Goal: Register for event/course: Sign up to attend an event or enroll in a course

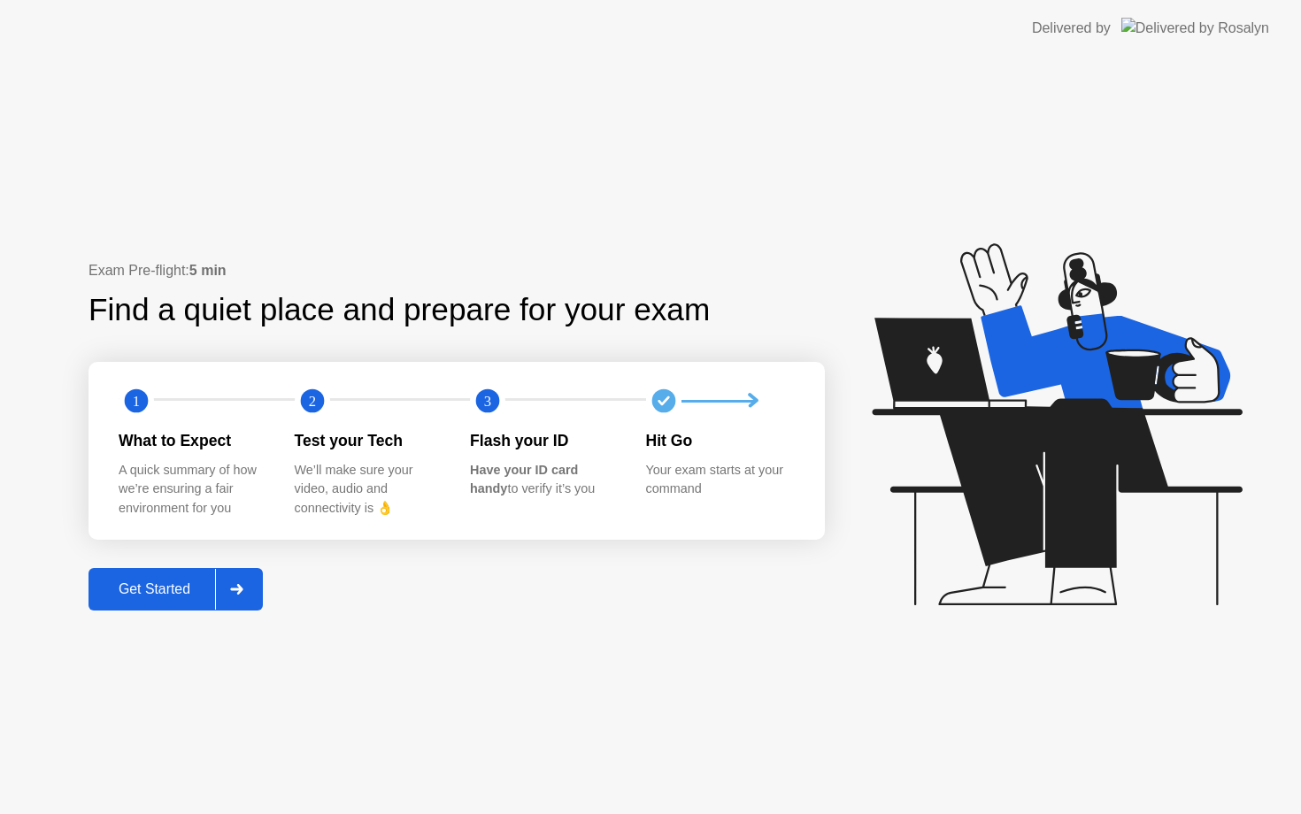
click at [163, 594] on div "Get Started" at bounding box center [154, 590] width 121 height 16
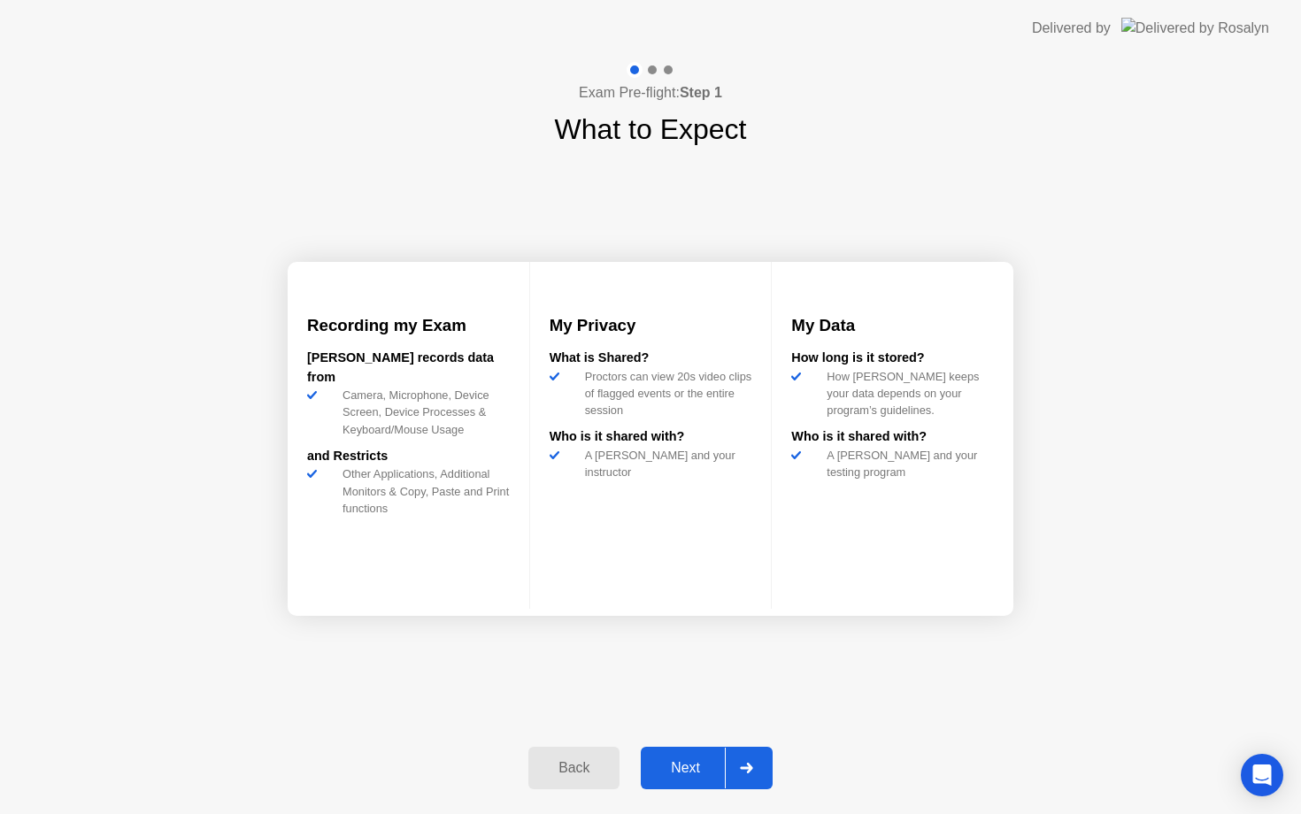
click at [674, 772] on div "Next" at bounding box center [685, 768] width 79 height 16
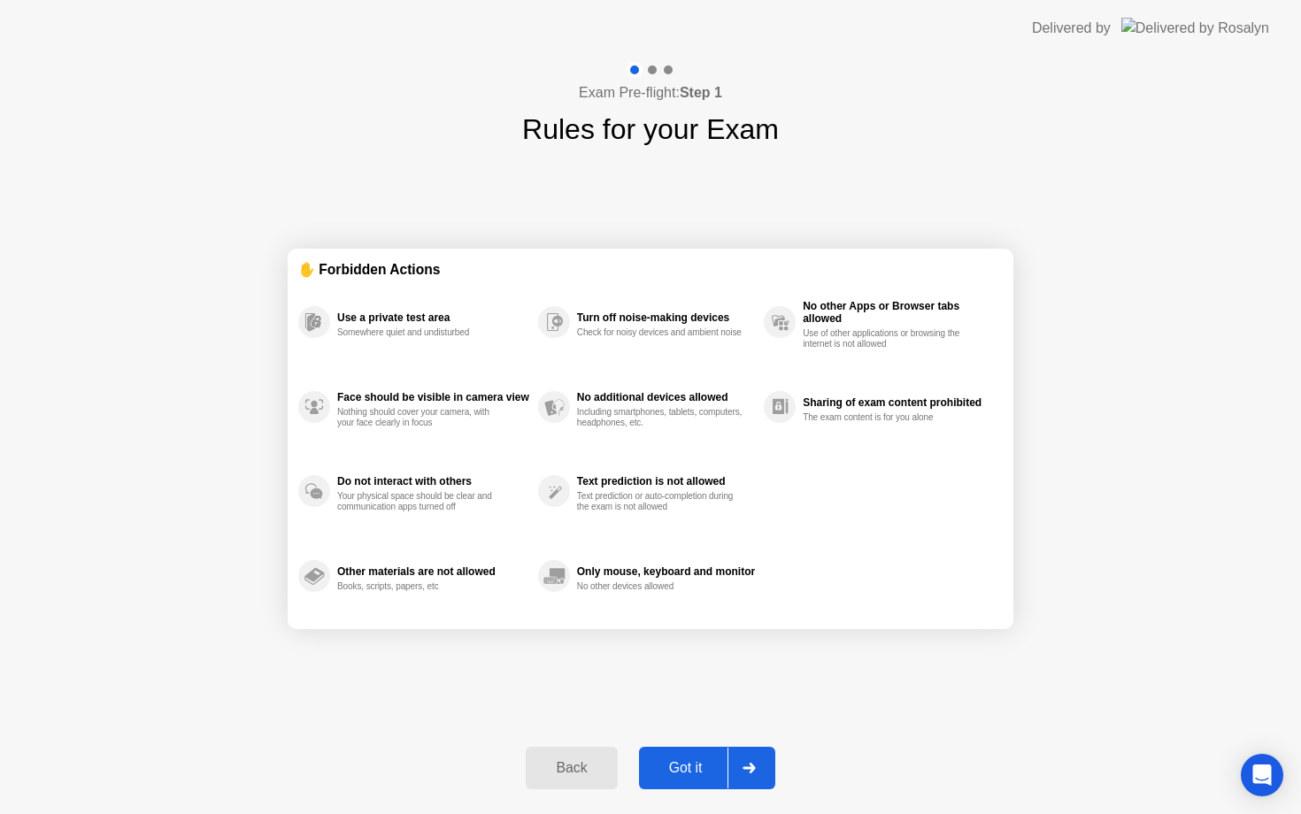
click at [674, 772] on div "Got it" at bounding box center [685, 768] width 83 height 16
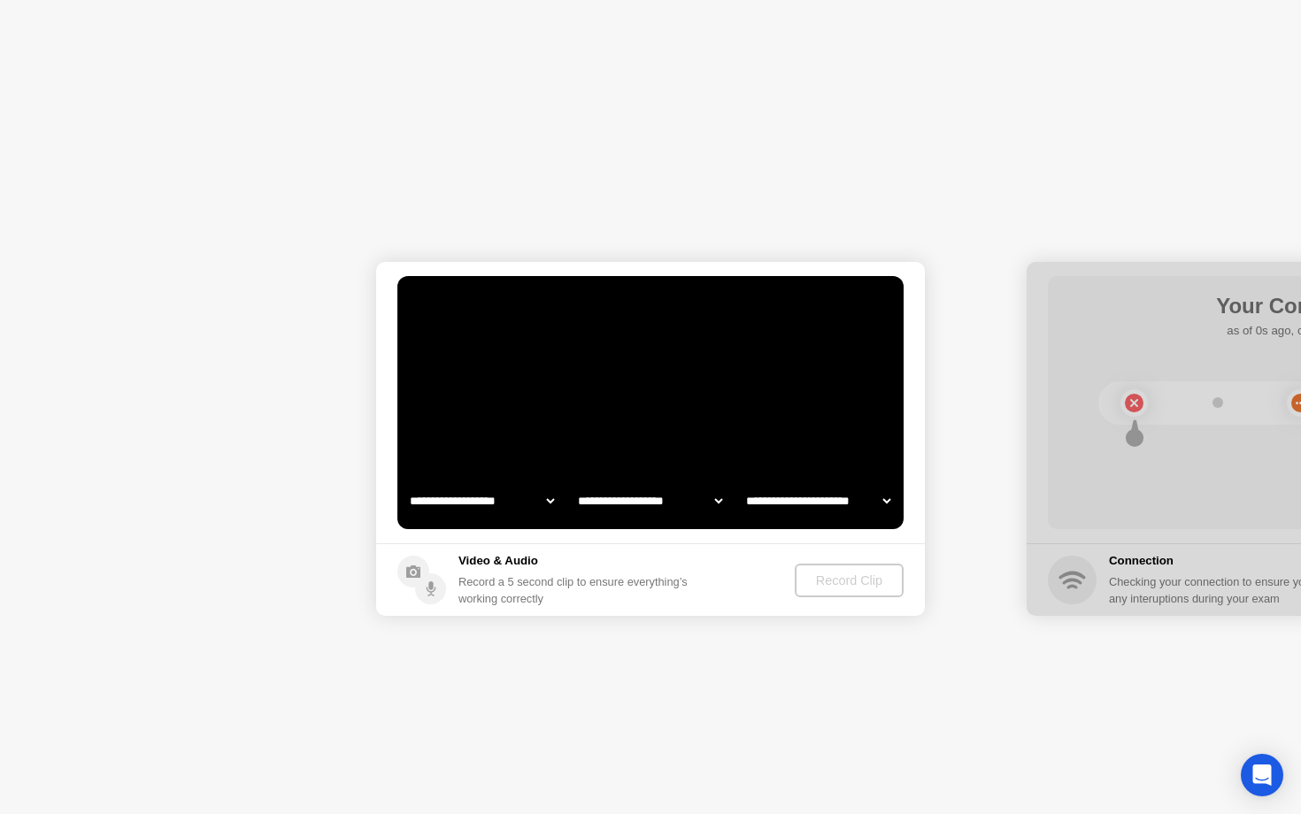
select select "**********"
select select "*******"
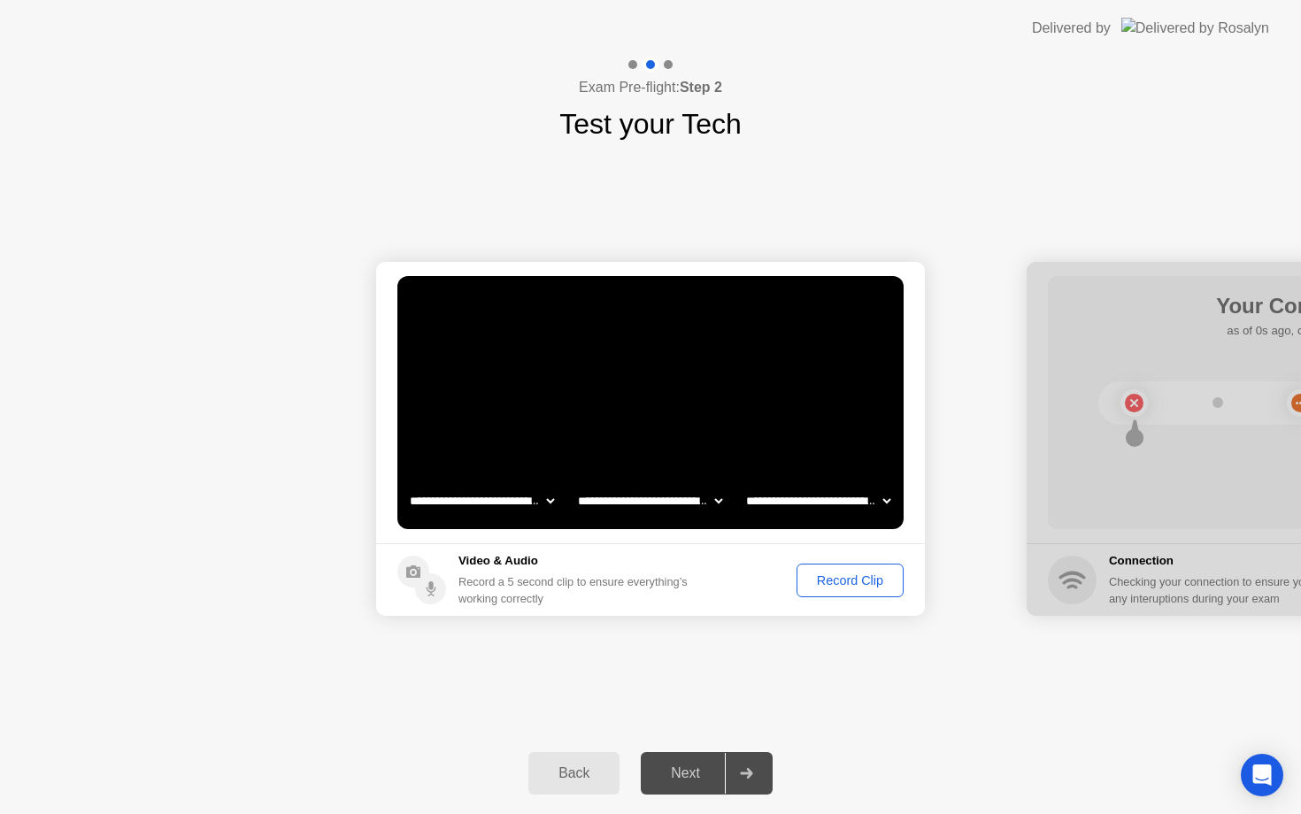
click at [853, 590] on button "Record Clip" at bounding box center [850, 581] width 107 height 34
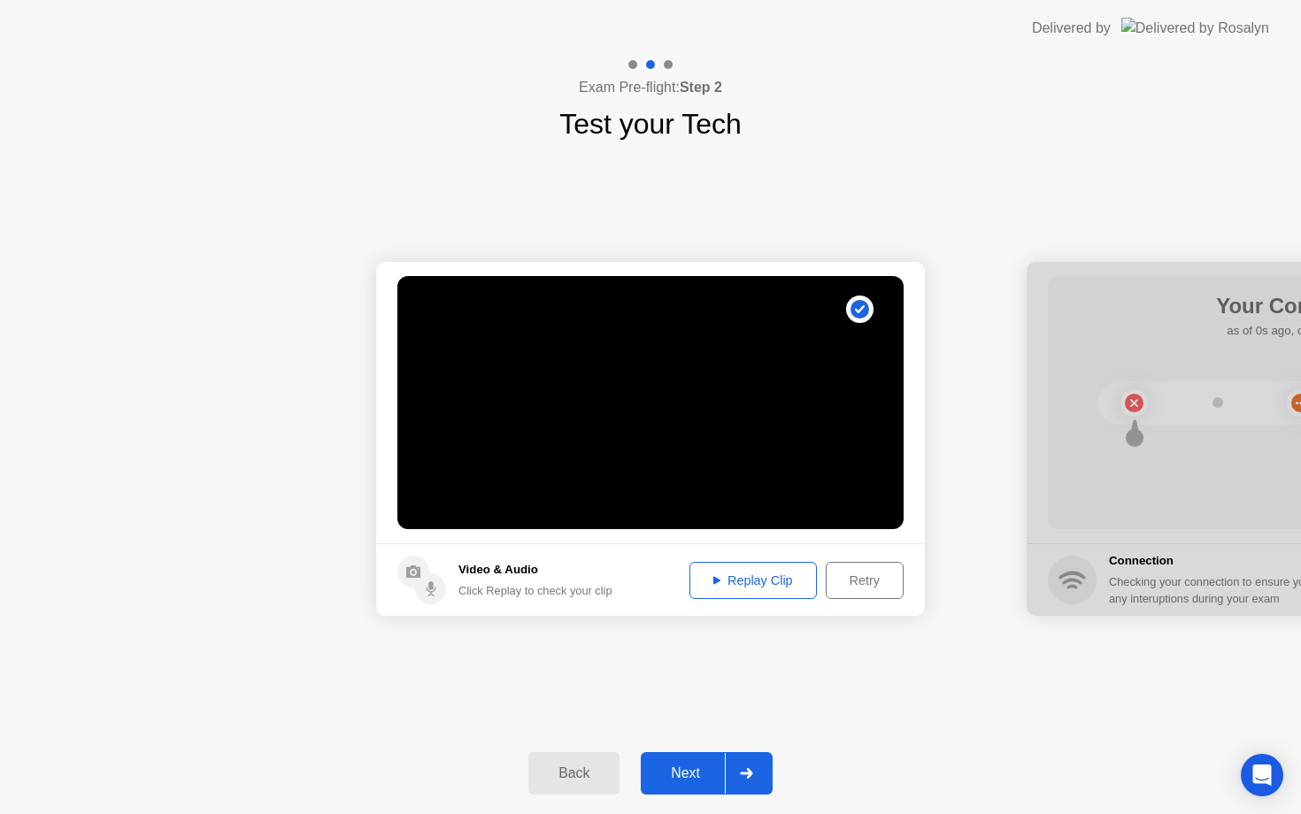
click at [678, 769] on div "Next" at bounding box center [685, 774] width 79 height 16
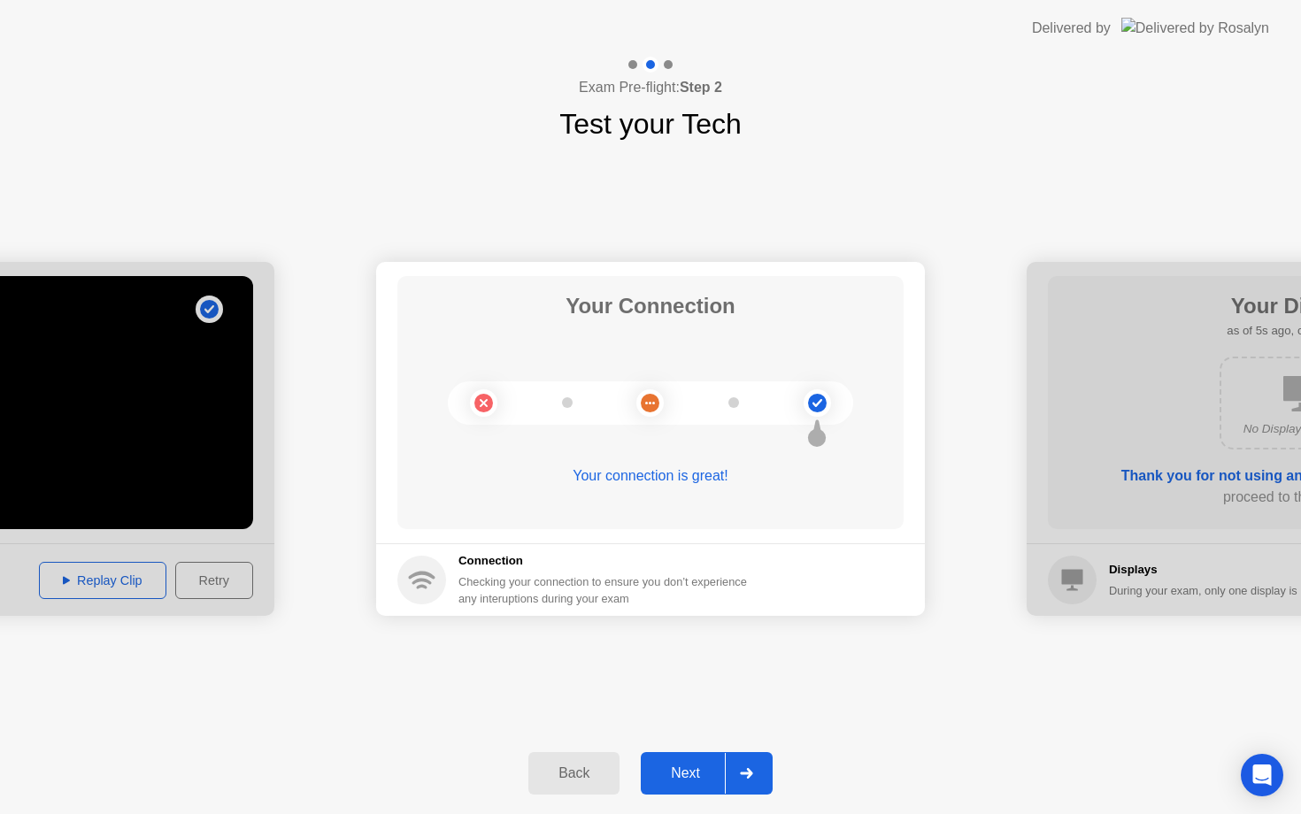
click at [678, 769] on div "Next" at bounding box center [685, 774] width 79 height 16
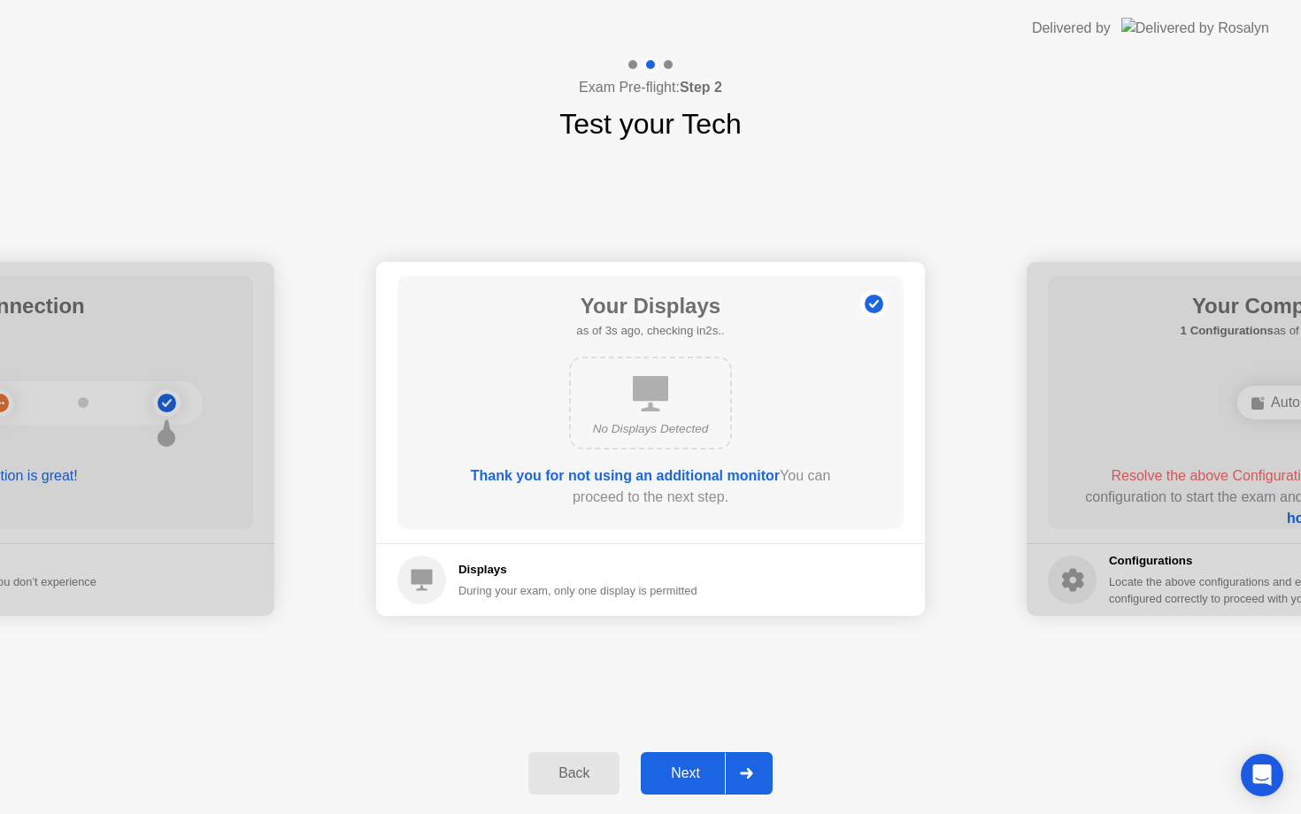
click at [664, 779] on div "Next" at bounding box center [685, 774] width 79 height 16
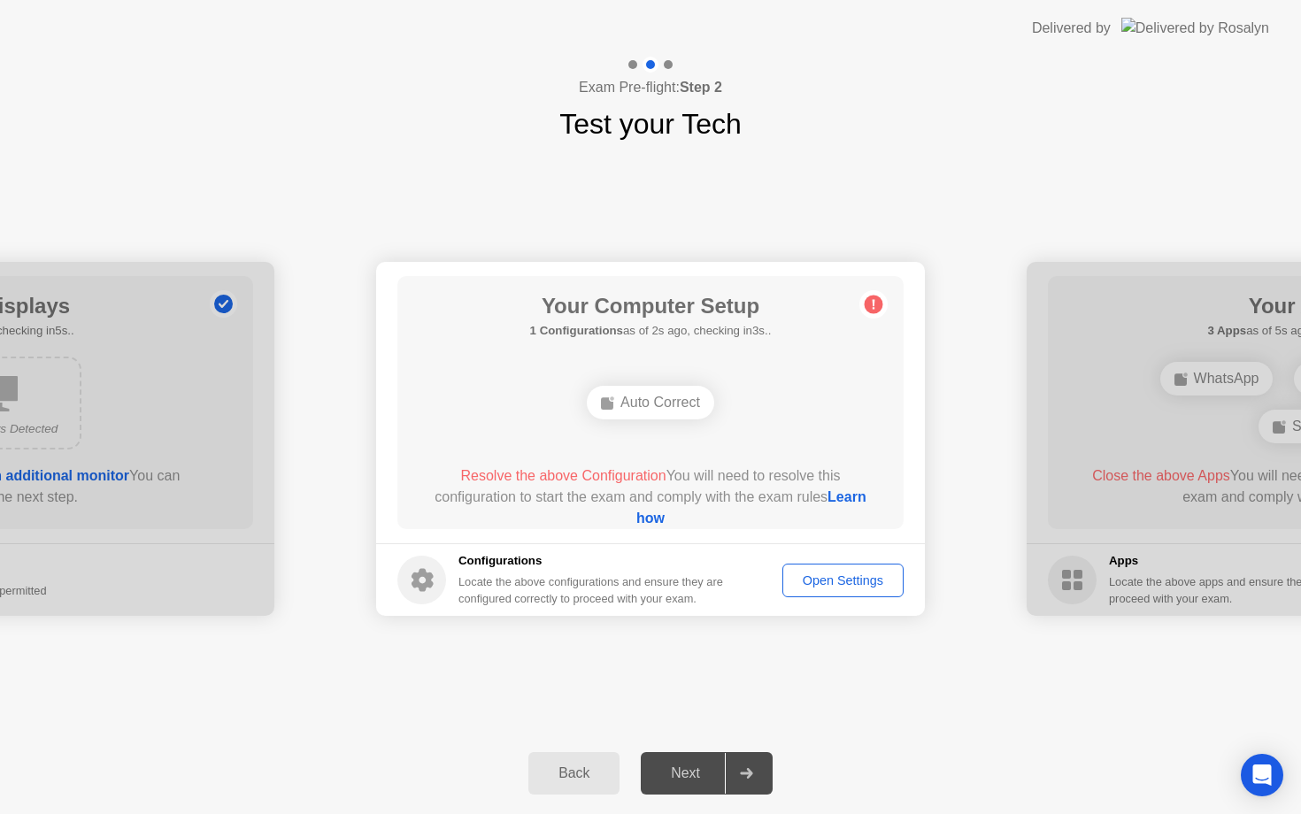
click at [772, 385] on div "Auto Correct" at bounding box center [650, 403] width 405 height 48
click at [787, 420] on div "Auto Correct" at bounding box center [650, 403] width 405 height 48
click at [767, 408] on div "Auto Correct" at bounding box center [650, 403] width 405 height 48
click at [824, 581] on div "Open Settings" at bounding box center [843, 581] width 109 height 14
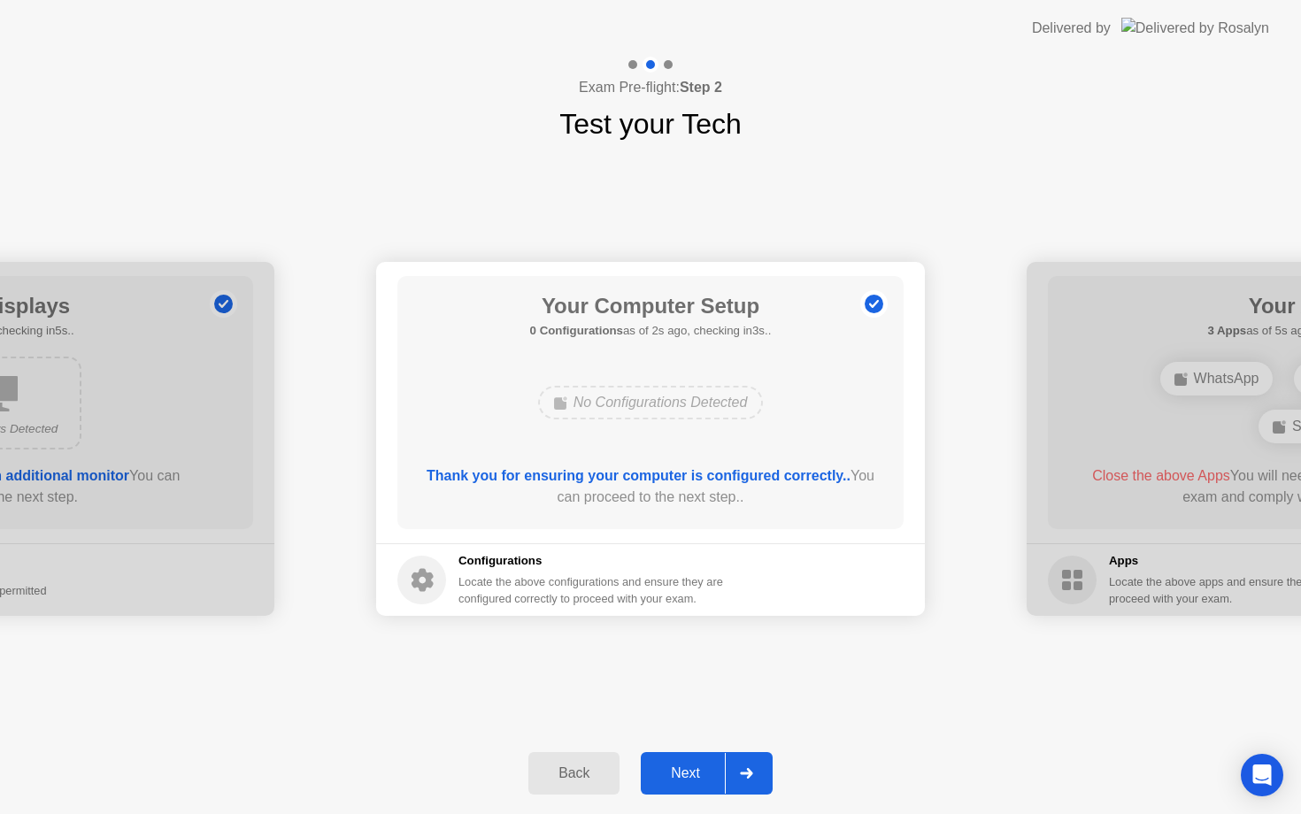
click at [675, 791] on button "Next" at bounding box center [707, 773] width 132 height 42
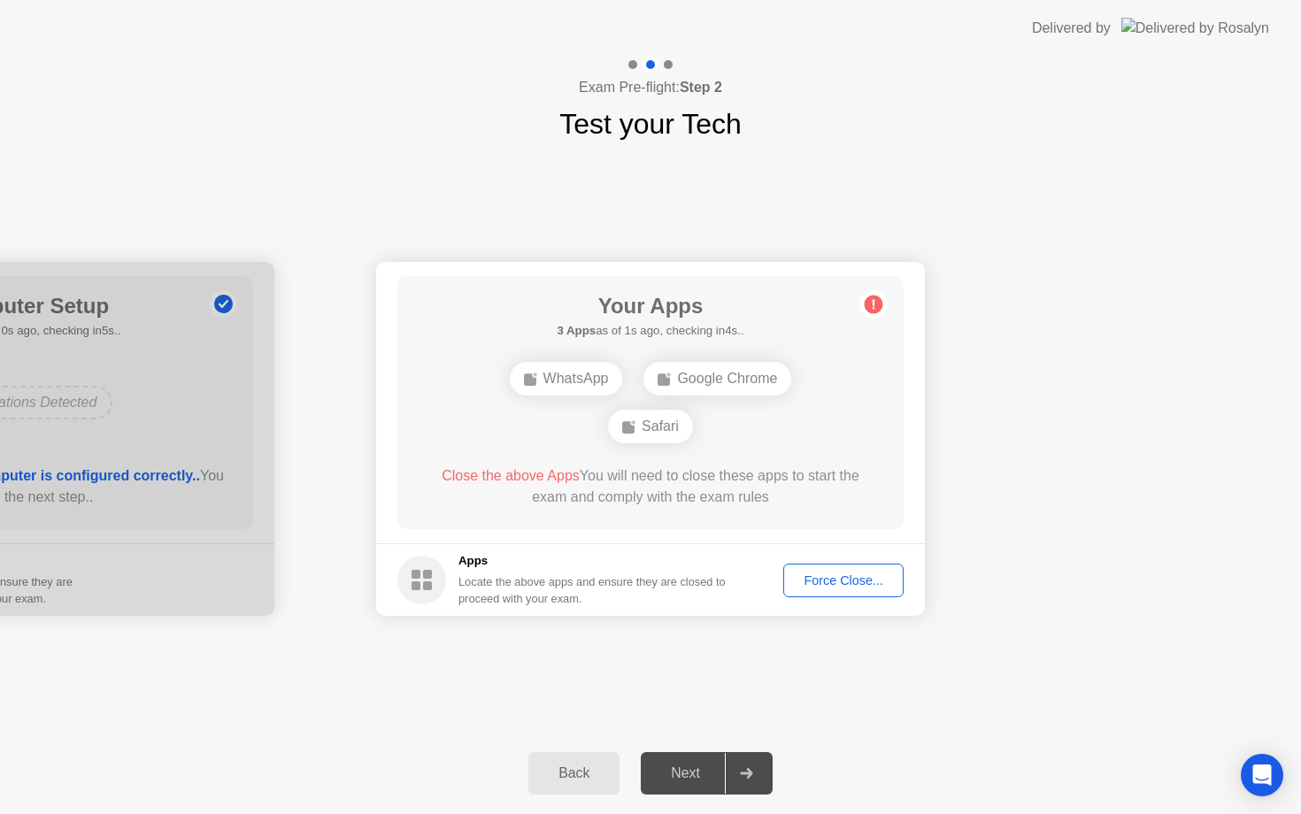
click at [756, 444] on div "WhatsApp Google Chrome Safari" at bounding box center [650, 403] width 405 height 96
click at [842, 417] on div "WhatsApp Google Chrome Safari" at bounding box center [650, 403] width 405 height 96
click at [842, 417] on div "Google Chrome Safari" at bounding box center [650, 403] width 405 height 48
click at [804, 369] on div "Your Apps 1 App as of 2s ago, checking in3s.. Safari Close the above App You wi…" at bounding box center [650, 402] width 506 height 253
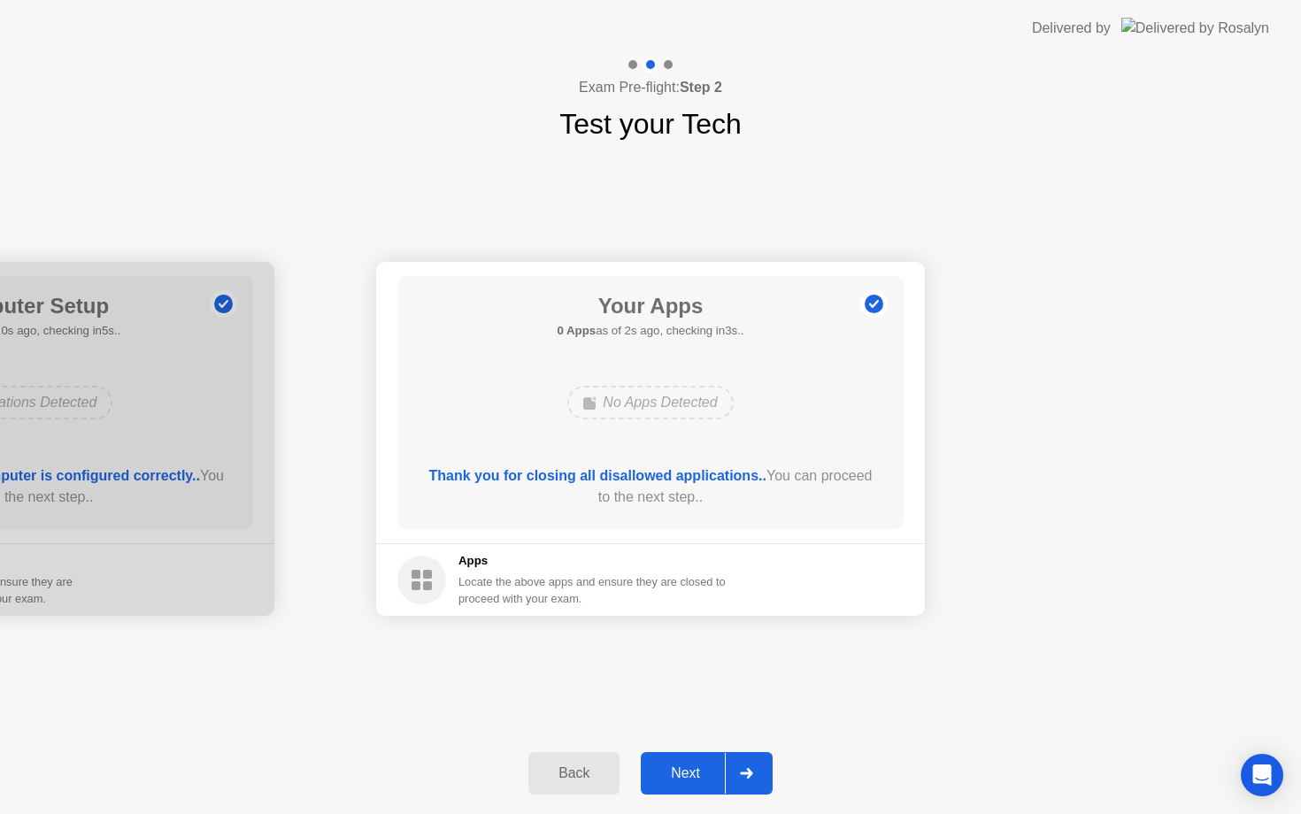
click at [674, 784] on button "Next" at bounding box center [707, 773] width 132 height 42
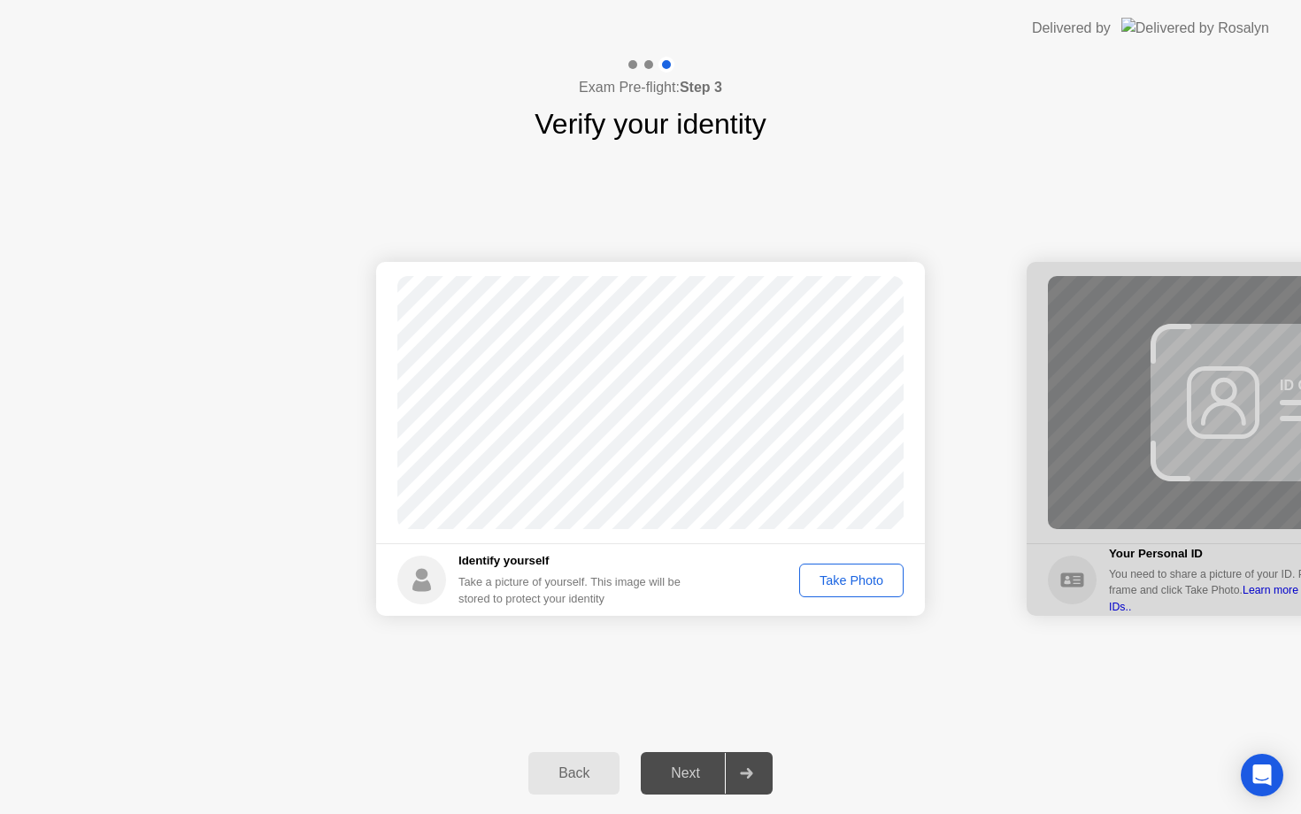
click at [853, 580] on div "Take Photo" at bounding box center [852, 581] width 92 height 14
click at [684, 769] on div "Next" at bounding box center [685, 774] width 79 height 16
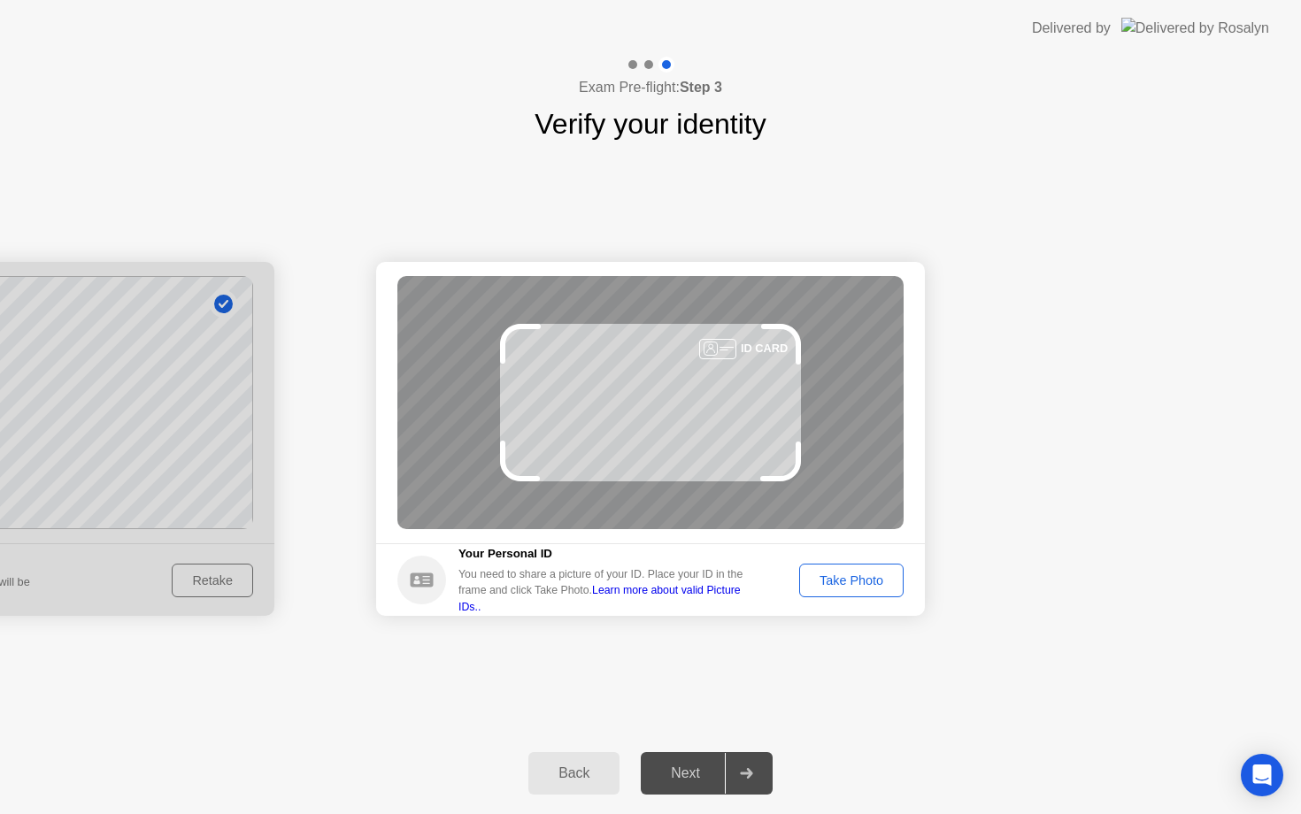
click at [864, 590] on button "Take Photo" at bounding box center [851, 581] width 104 height 34
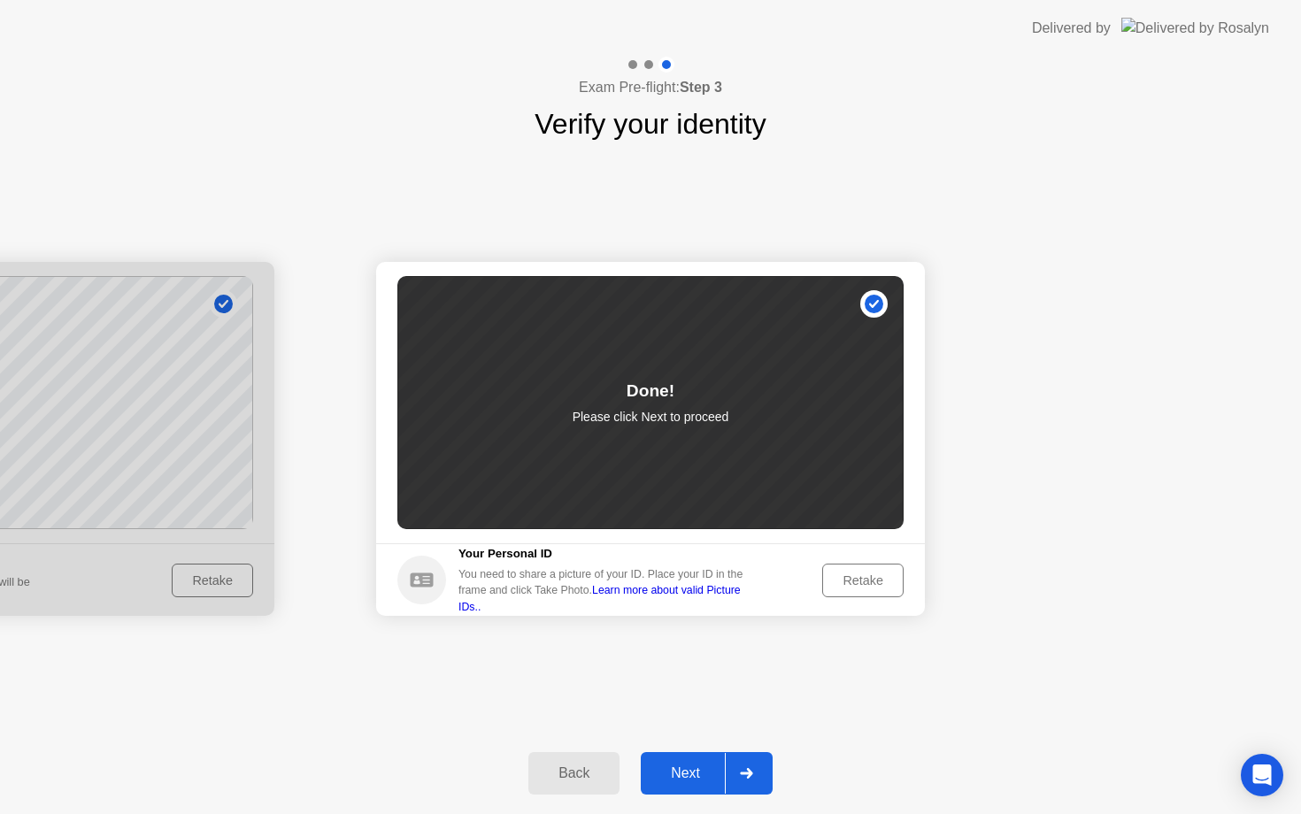
click at [688, 760] on button "Next" at bounding box center [707, 773] width 132 height 42
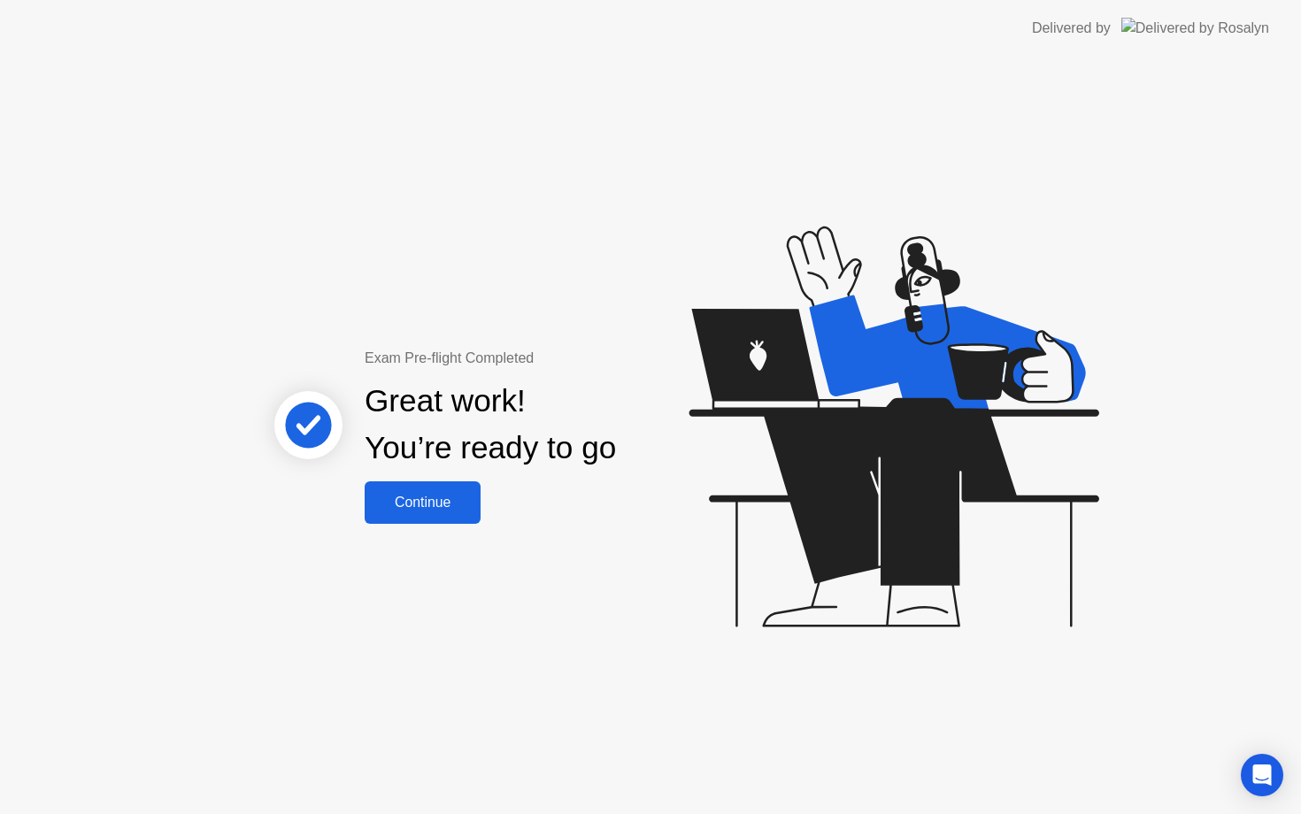
click at [446, 511] on div "Continue" at bounding box center [422, 503] width 105 height 16
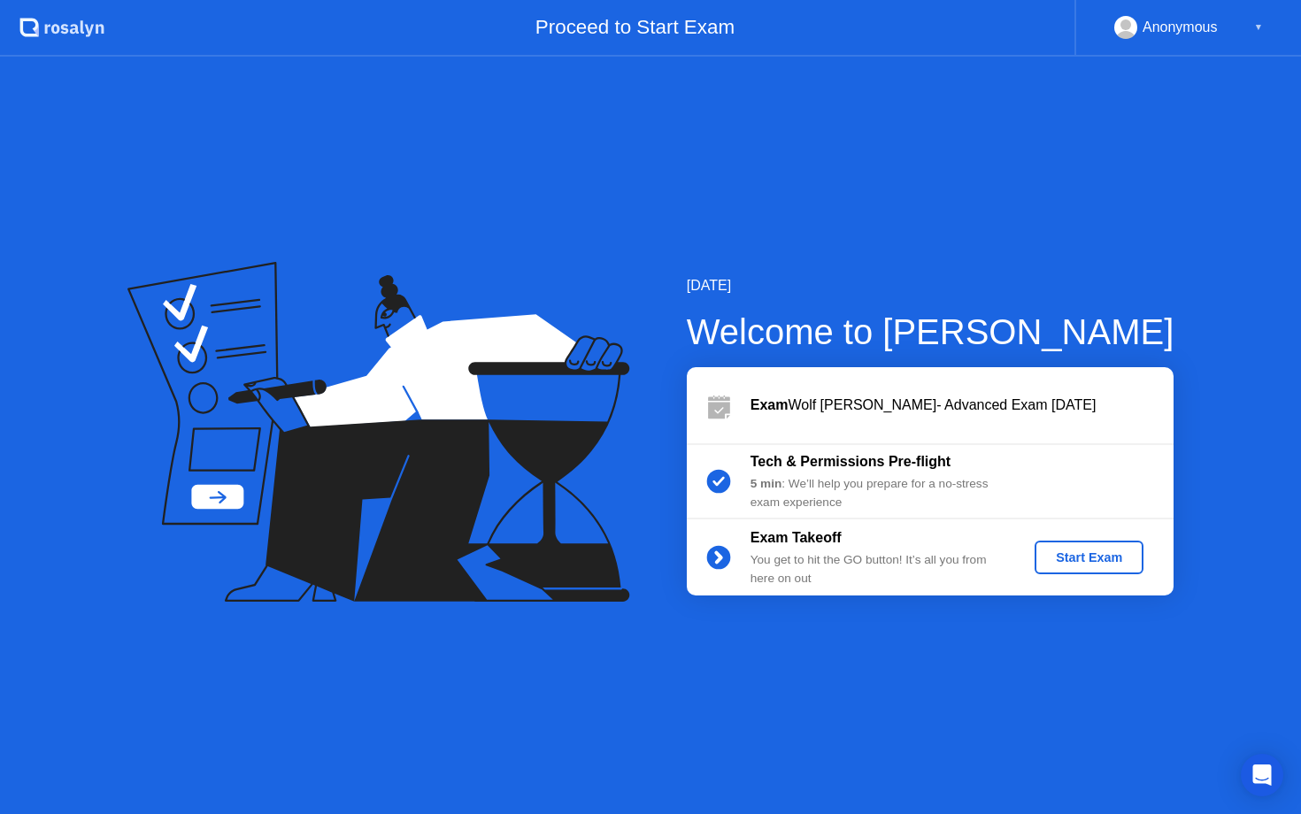
click at [1087, 559] on div "Start Exam" at bounding box center [1089, 558] width 95 height 14
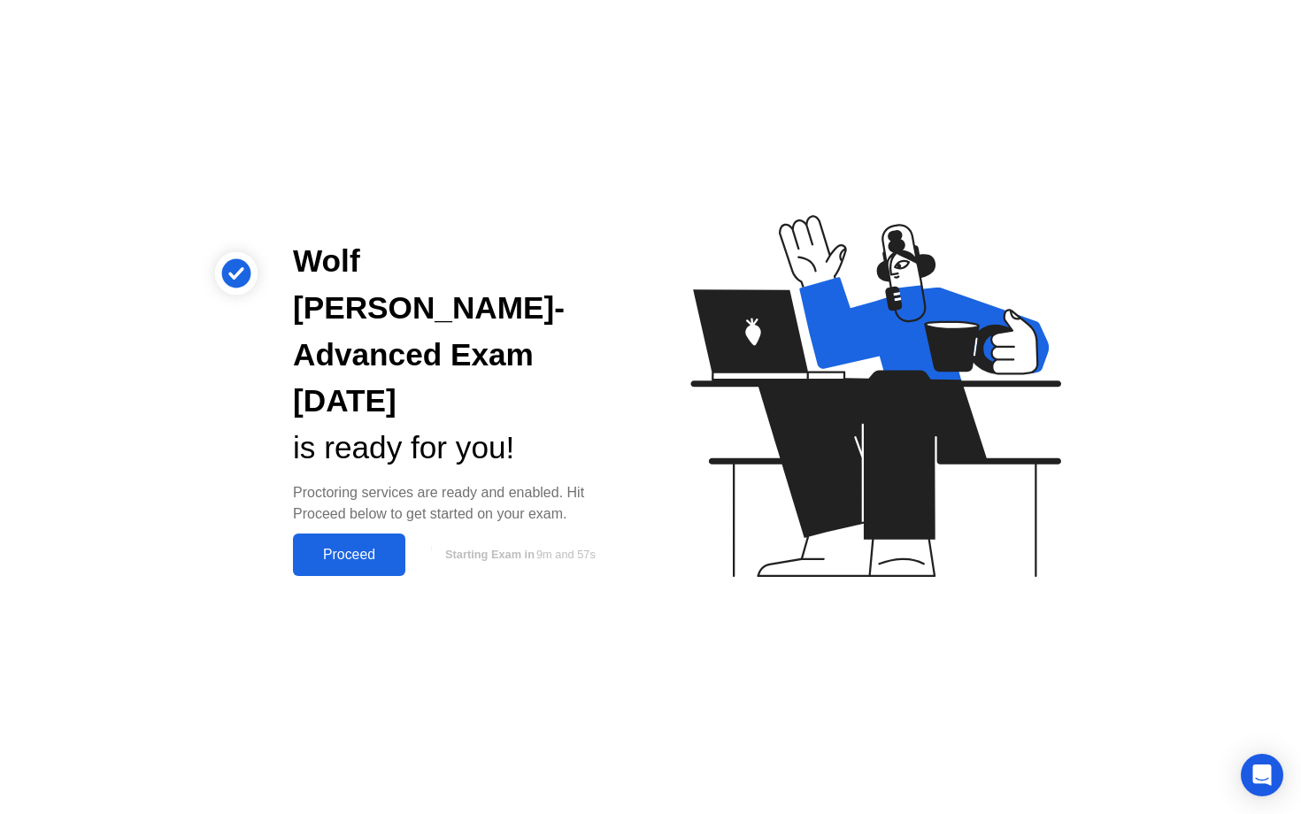
click at [359, 547] on div "Proceed" at bounding box center [349, 555] width 102 height 16
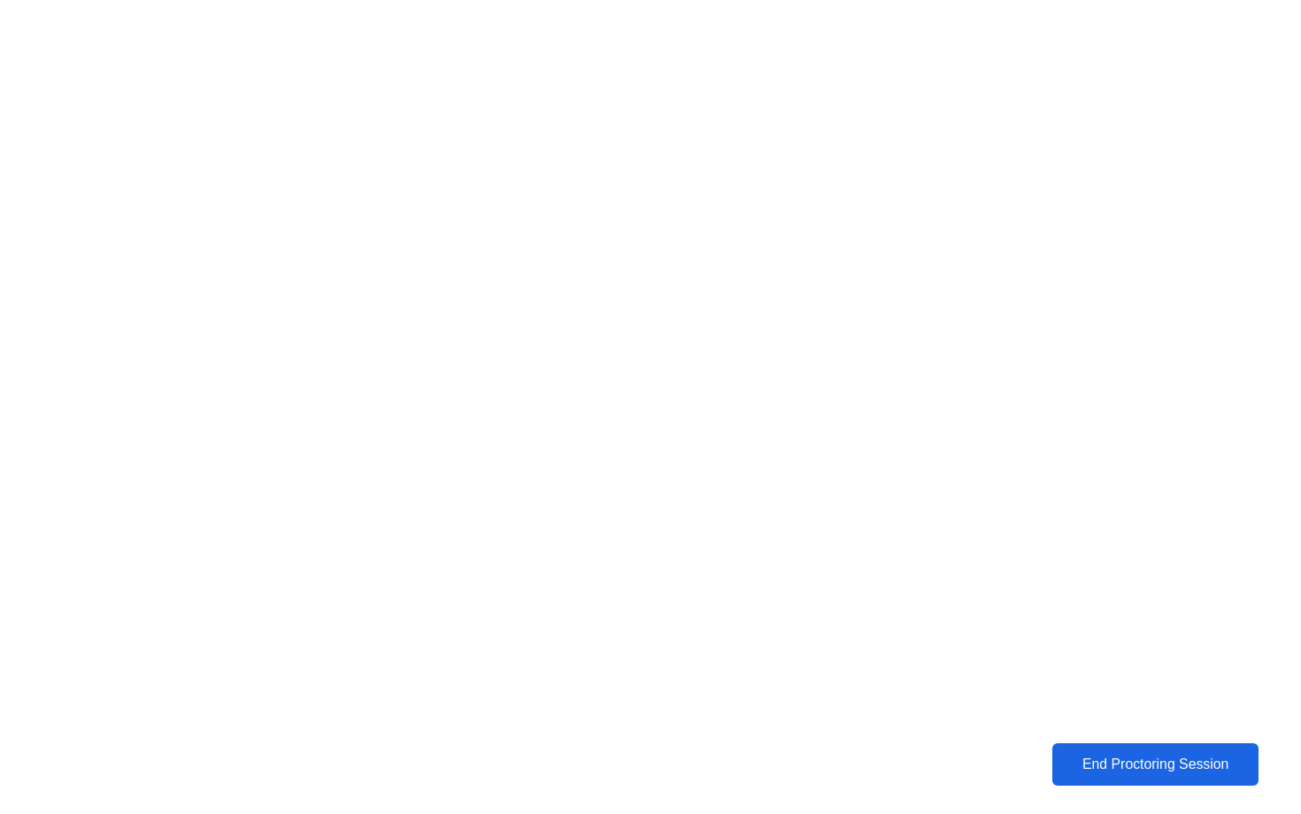
click at [1130, 762] on div "End Proctoring Session" at bounding box center [1156, 765] width 196 height 16
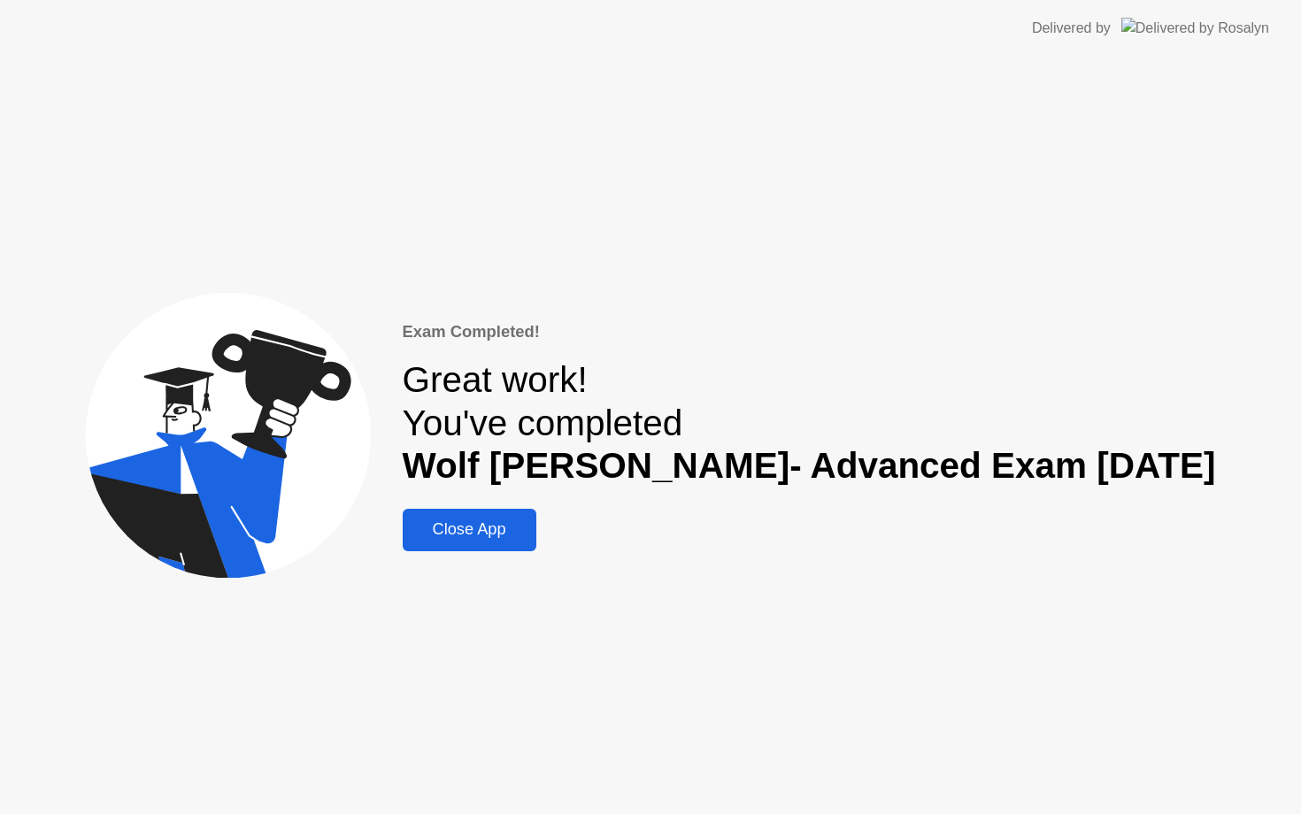
click at [501, 535] on div "Close App" at bounding box center [469, 530] width 123 height 19
